Goal: Download file/media

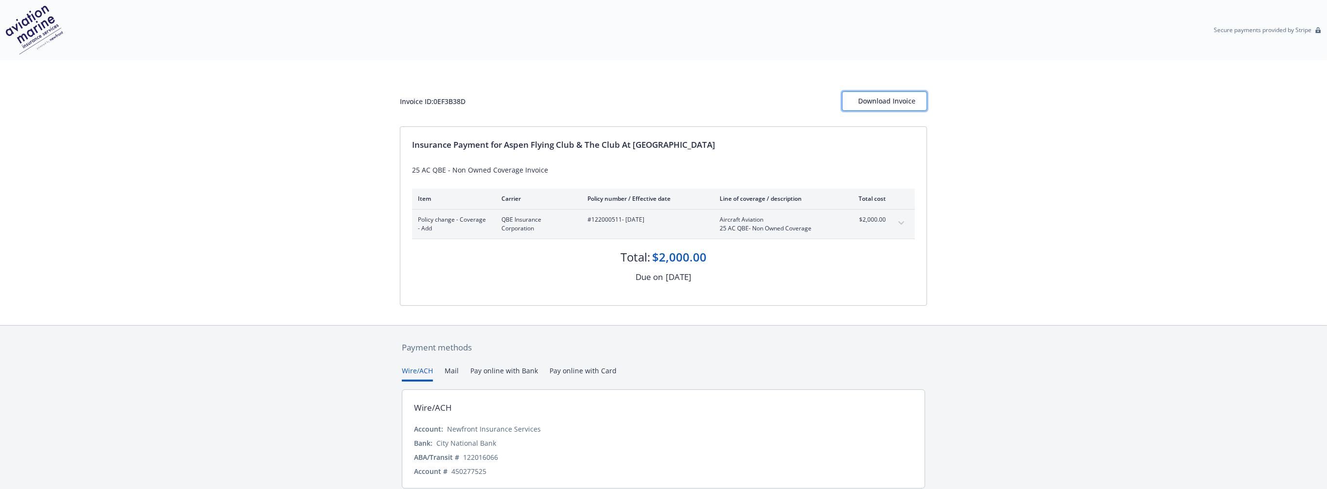
click at [900, 100] on div "Download Invoice" at bounding box center [884, 101] width 53 height 18
